Goal: Use online tool/utility

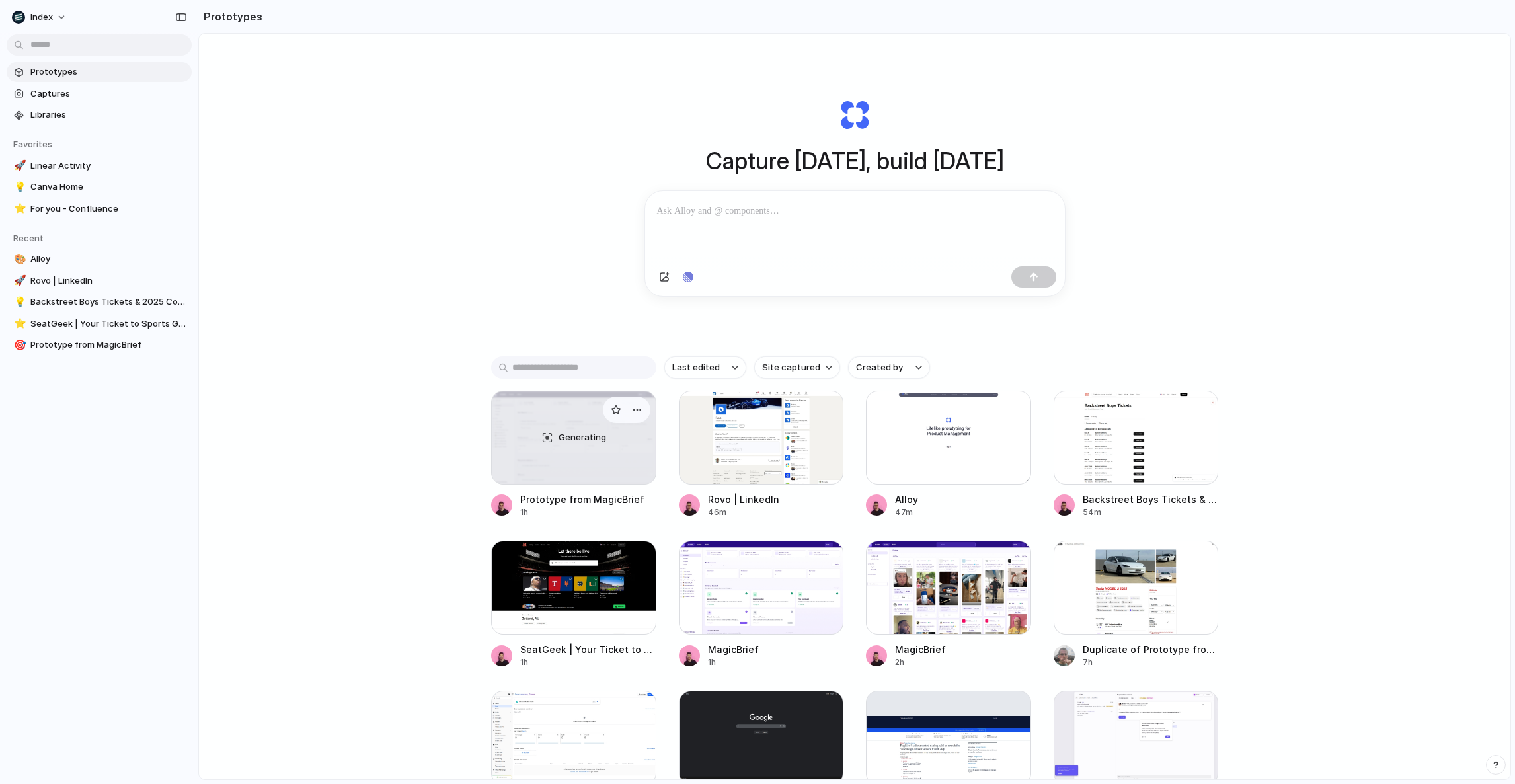
click at [539, 413] on div "Generating" at bounding box center [573, 437] width 164 height 93
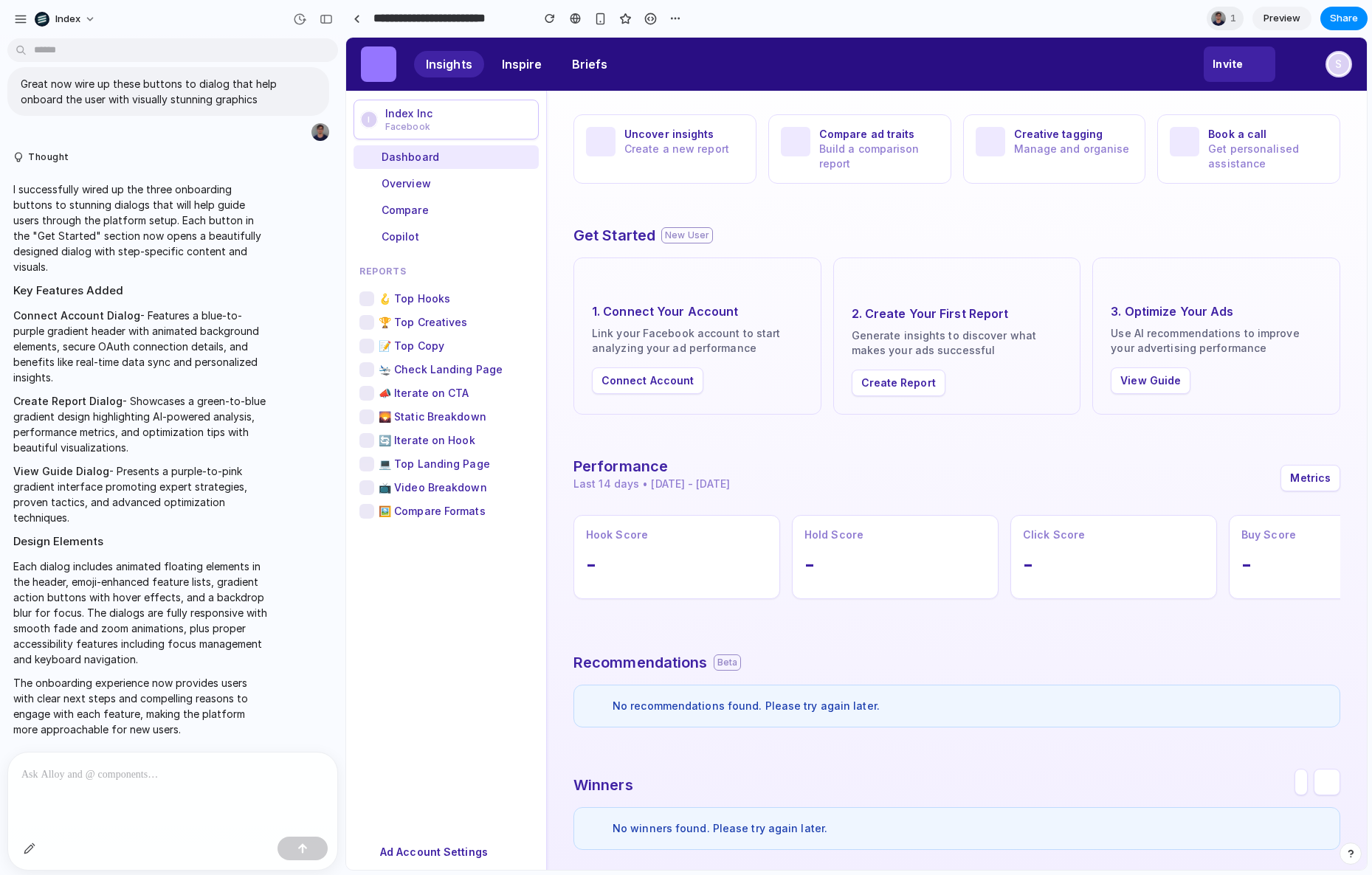
click at [227, 765] on p at bounding box center [172, 774] width 302 height 18
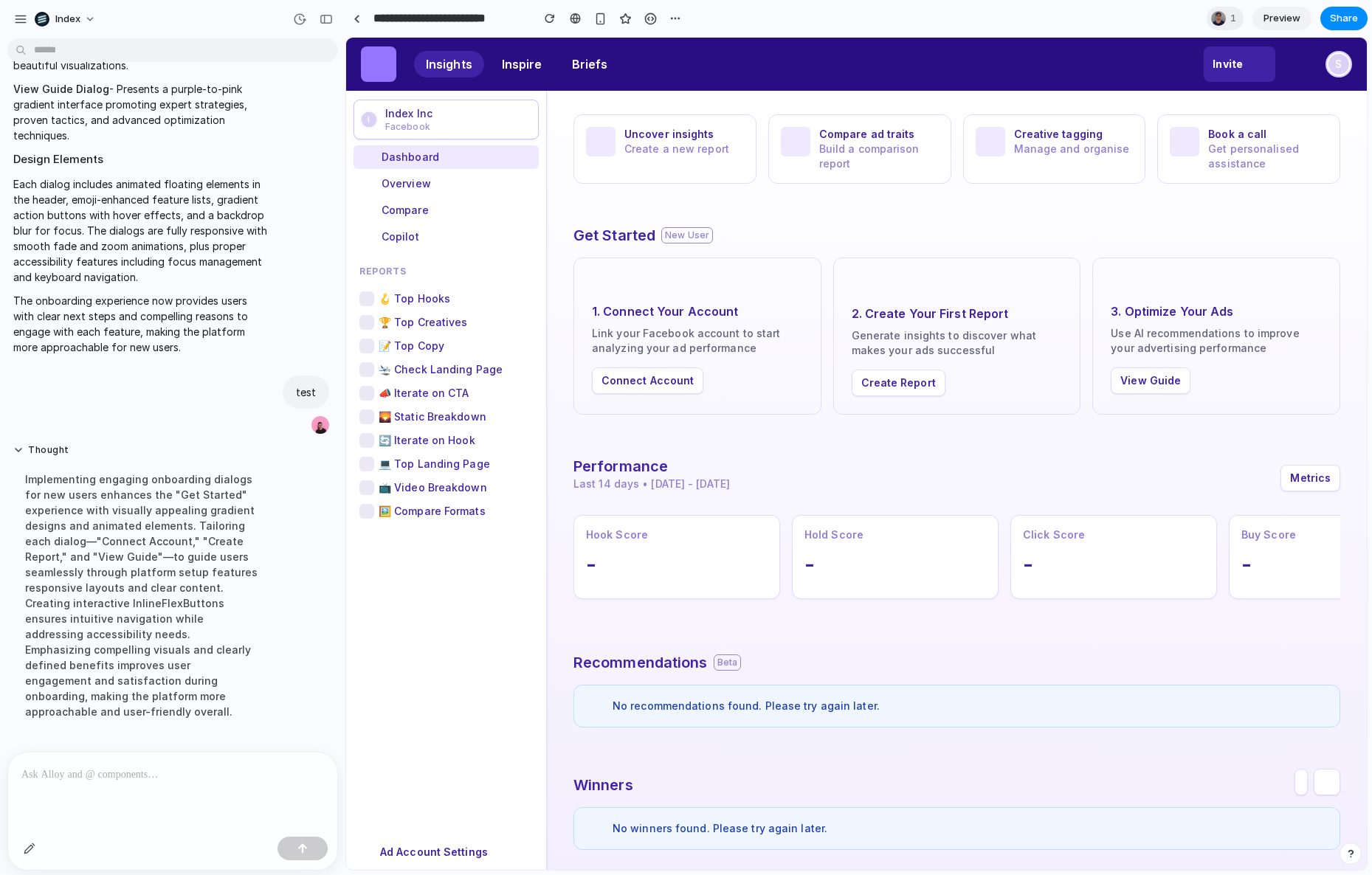
click at [158, 777] on div at bounding box center [172, 791] width 329 height 78
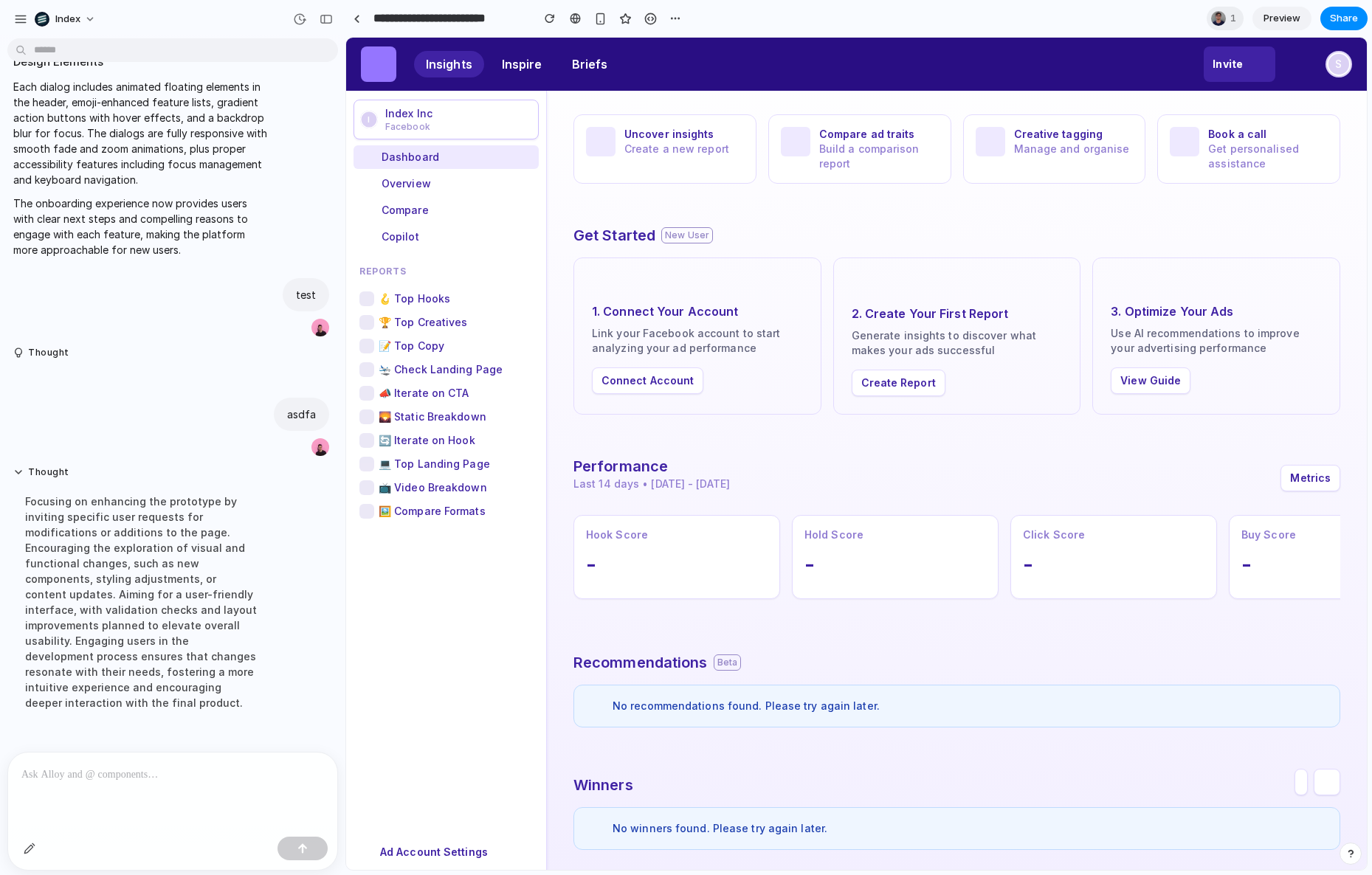
click at [621, 640] on div "Uncover insights Create a new report Compare ad traits Build a comparison repor…" at bounding box center [956, 483] width 819 height 783
